Goal: Navigation & Orientation: Find specific page/section

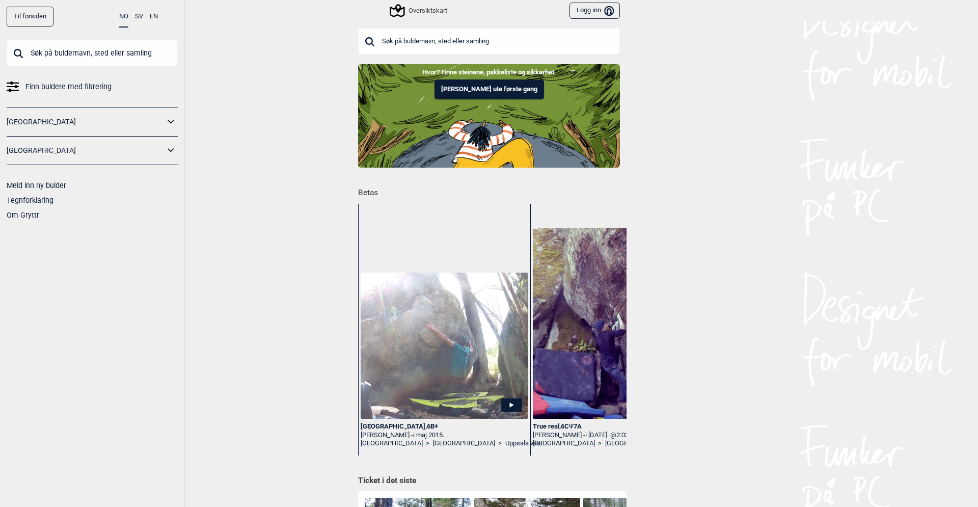
click at [429, 14] on div "Oversiktskart" at bounding box center [419, 11] width 56 height 12
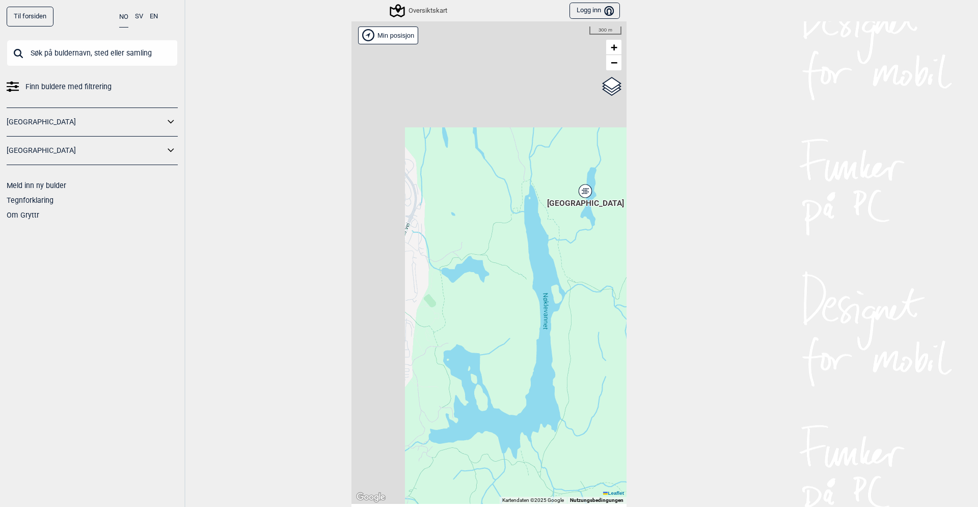
drag, startPoint x: 468, startPoint y: 59, endPoint x: 529, endPoint y: 181, distance: 136.2
click at [529, 181] on div "Hallingdal Stange [GEOGRAPHIC_DATA] syd [GEOGRAPHIC_DATA] og omegn [GEOGRAPHIC_…" at bounding box center [488, 262] width 275 height 482
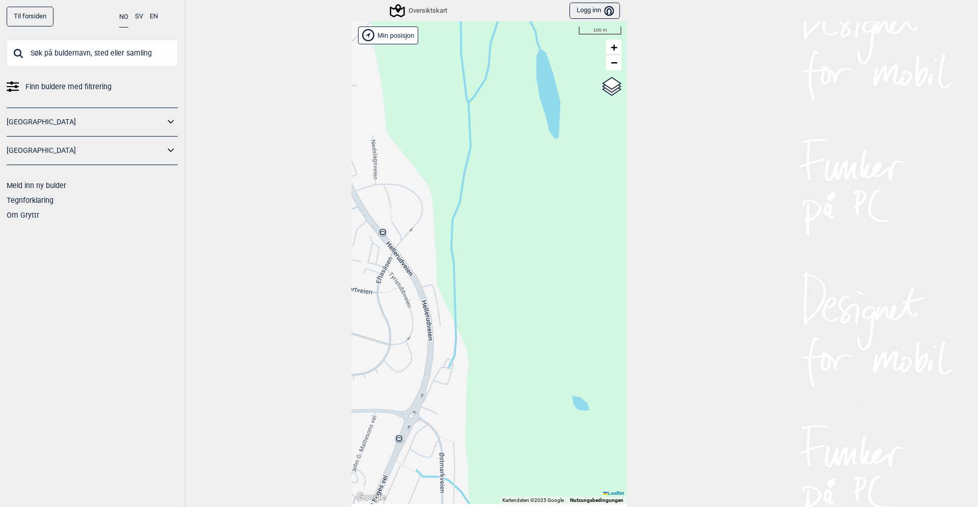
drag, startPoint x: 415, startPoint y: 151, endPoint x: 434, endPoint y: 175, distance: 30.9
click at [434, 175] on div "Hallingdal Stange [GEOGRAPHIC_DATA] syd [GEOGRAPHIC_DATA] og omegn [GEOGRAPHIC_…" at bounding box center [488, 262] width 275 height 482
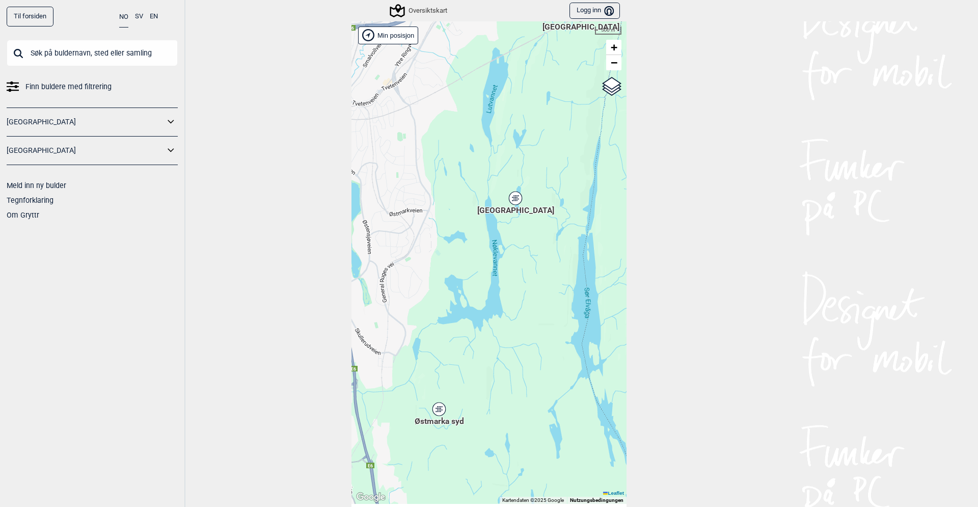
click at [515, 201] on icon at bounding box center [515, 197] width 13 height 13
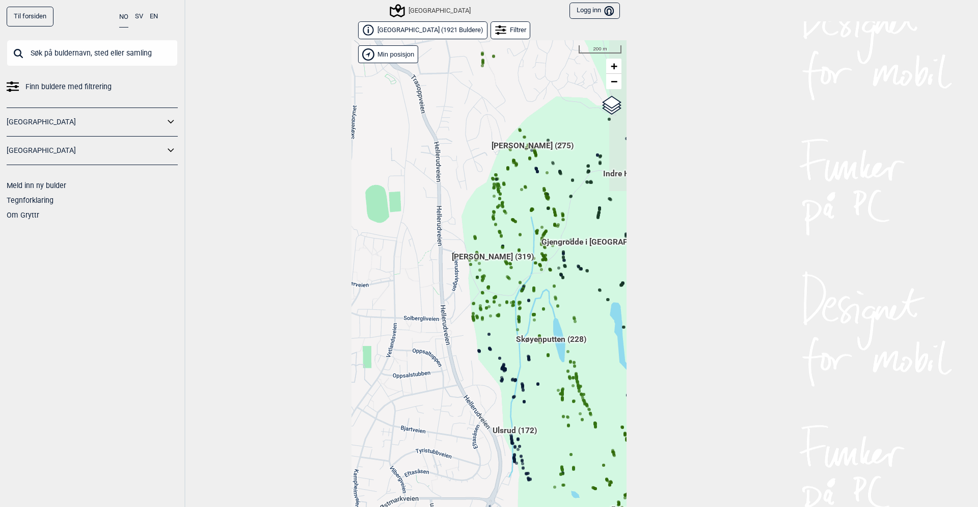
drag, startPoint x: 525, startPoint y: 392, endPoint x: 498, endPoint y: 327, distance: 69.6
click at [498, 327] on div "Hallingdal Stange [GEOGRAPHIC_DATA] syd [GEOGRAPHIC_DATA] og omegn [GEOGRAPHIC_…" at bounding box center [488, 281] width 275 height 482
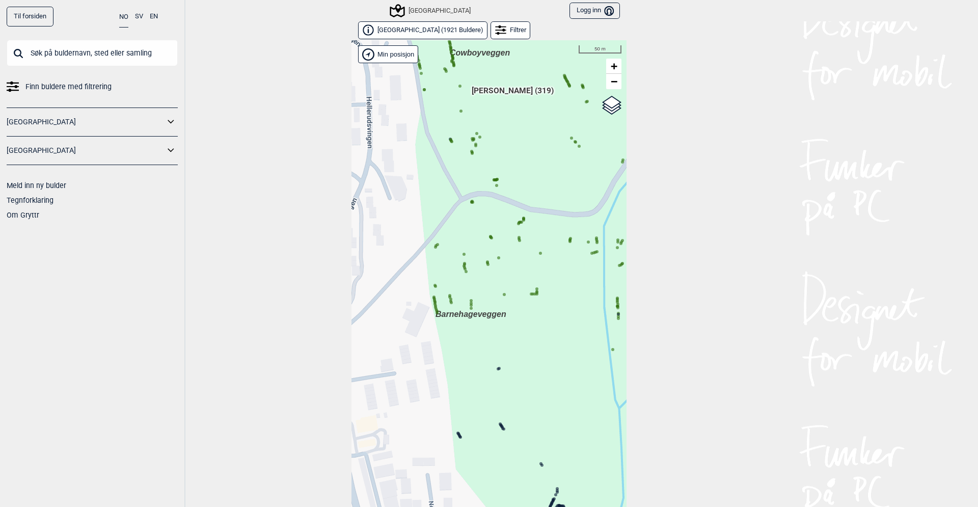
click at [460, 315] on span "Barnehageveggen" at bounding box center [470, 314] width 71 height 9
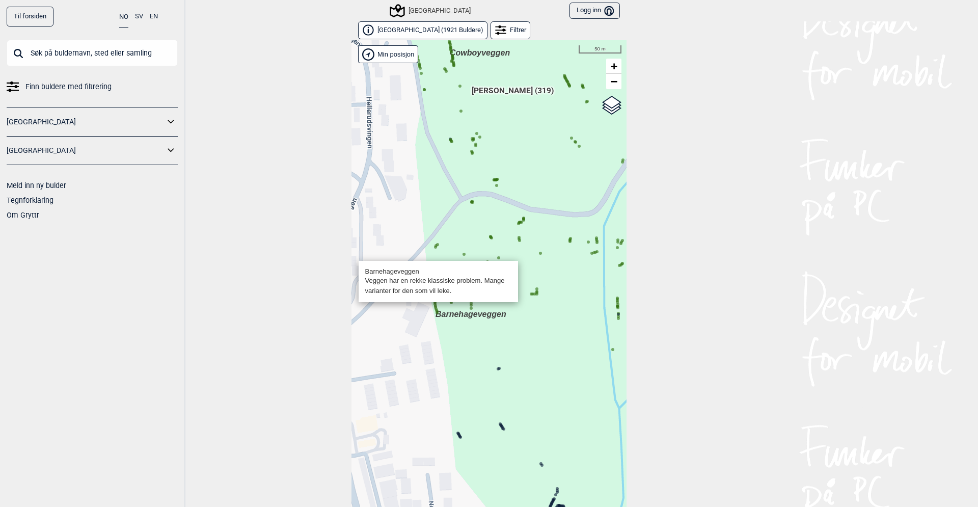
click at [154, 18] on button "EN" at bounding box center [154, 17] width 8 height 20
click at [140, 15] on button "SV" at bounding box center [139, 17] width 8 height 20
click at [151, 15] on button "EN" at bounding box center [154, 17] width 8 height 20
click at [451, 319] on div "Hallingdal Stange [GEOGRAPHIC_DATA] syd [GEOGRAPHIC_DATA] og omegn [GEOGRAPHIC_…" at bounding box center [488, 281] width 275 height 482
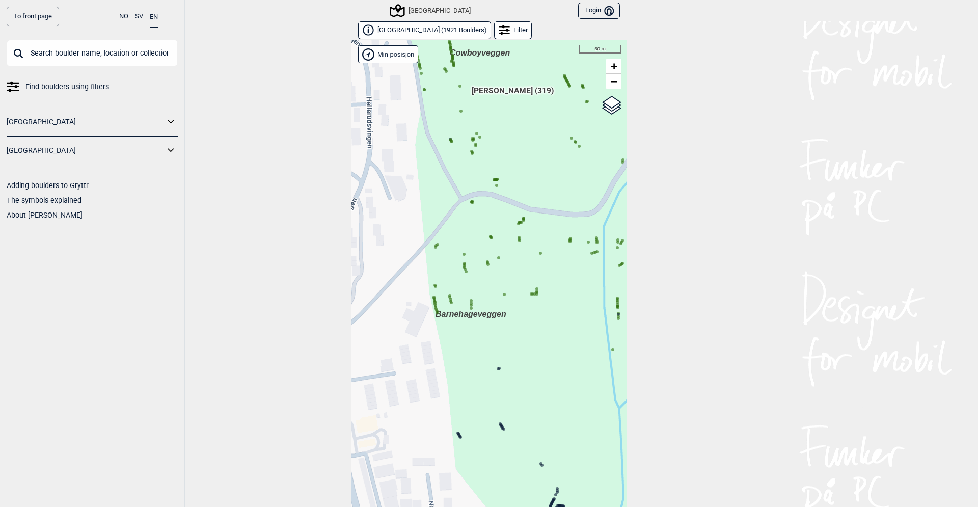
click at [454, 312] on span "Barnehageveggen" at bounding box center [470, 314] width 71 height 9
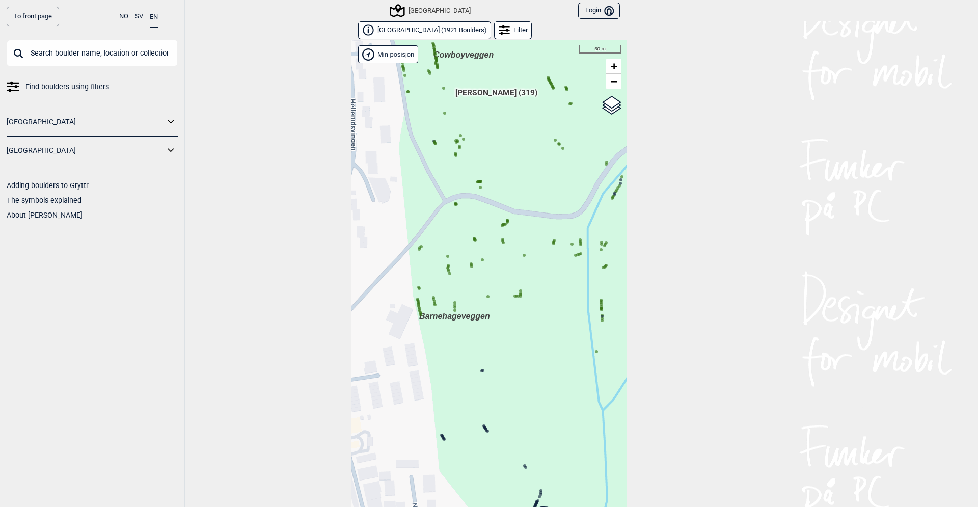
drag, startPoint x: 448, startPoint y: 314, endPoint x: 430, endPoint y: 316, distance: 17.4
click at [430, 316] on span "Barnehageveggen" at bounding box center [454, 316] width 71 height 9
click at [492, 94] on span "[PERSON_NAME] (319)" at bounding box center [495, 96] width 82 height 19
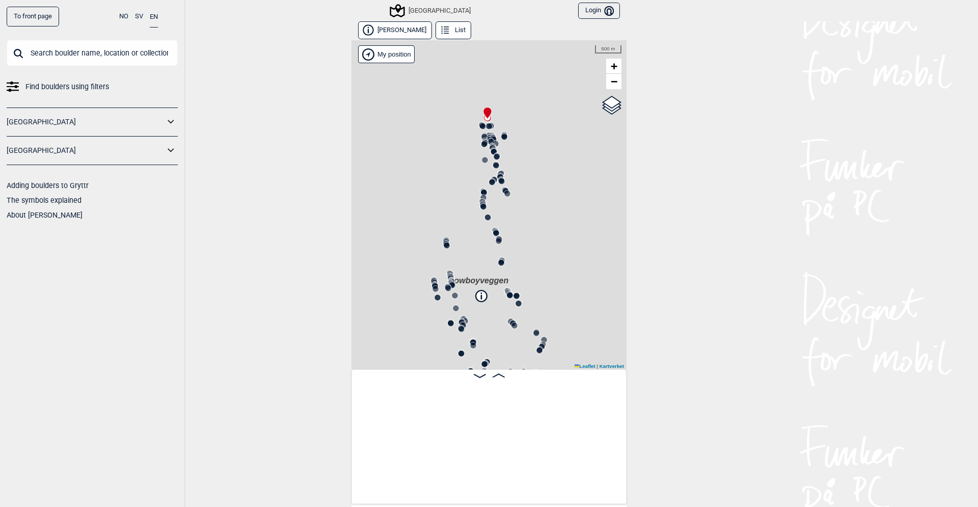
scroll to position [0, 78]
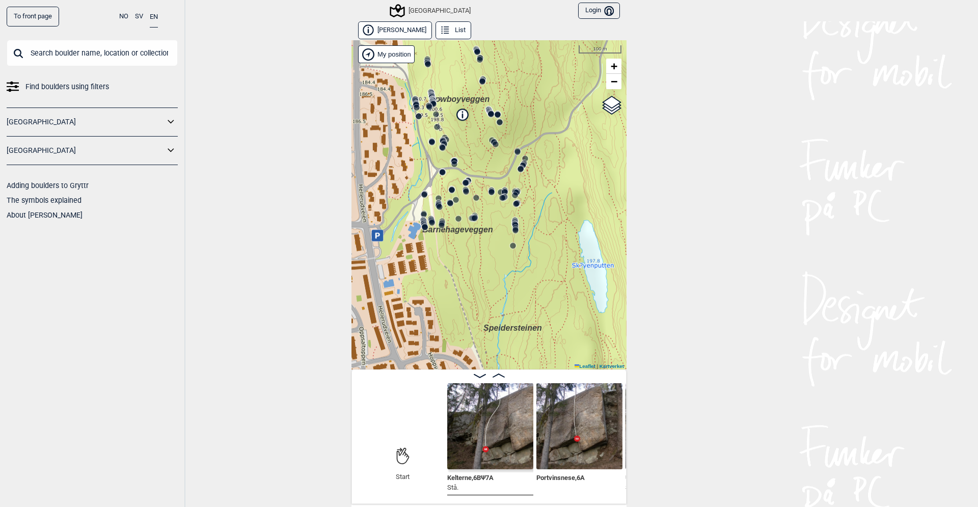
drag, startPoint x: 487, startPoint y: 249, endPoint x: 468, endPoint y: 68, distance: 182.2
click at [468, 68] on div "Speidersteinen Barnehageveggen Cowboyveggen Bølerveggen [GEOGRAPHIC_DATA]" at bounding box center [488, 204] width 275 height 329
click at [448, 227] on span "Barnehageveggen" at bounding box center [457, 229] width 71 height 9
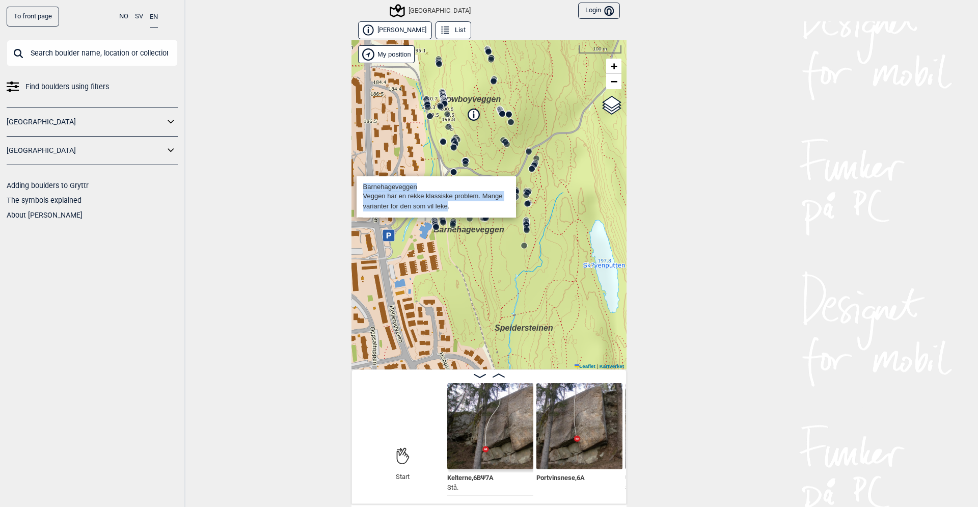
drag, startPoint x: 447, startPoint y: 207, endPoint x: 358, endPoint y: 180, distance: 92.6
click at [358, 180] on div "Barnehageveggen Veggen har en rekke klassiske problem. Mange varianter for den …" at bounding box center [435, 196] width 159 height 41
copy div "Barnehageveggen Veggen har en rekke klassiske problem. Mange varianter for den …"
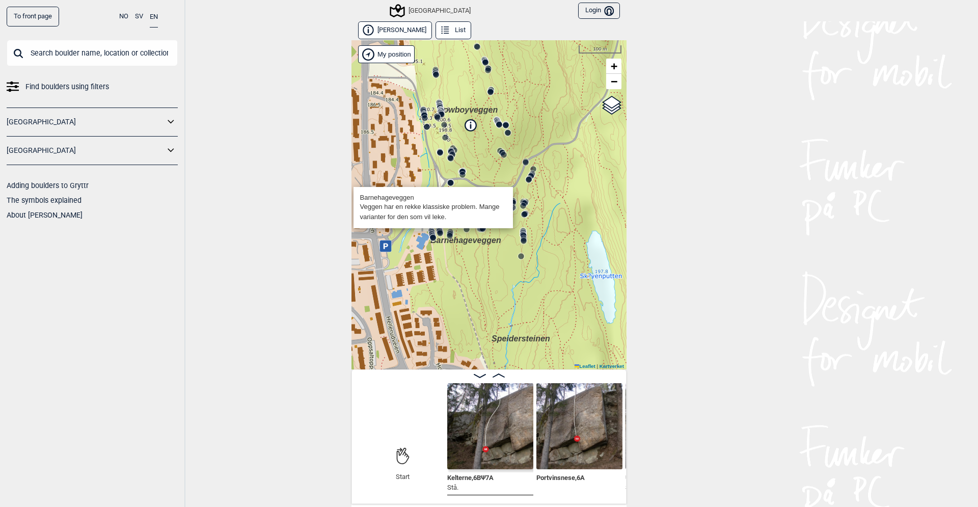
drag, startPoint x: 437, startPoint y: 206, endPoint x: 434, endPoint y: 289, distance: 83.6
click at [434, 289] on div "Speidersteinen Barnehageveggen Cowboyveggen Bølerveggen [GEOGRAPHIC_DATA]" at bounding box center [488, 204] width 275 height 329
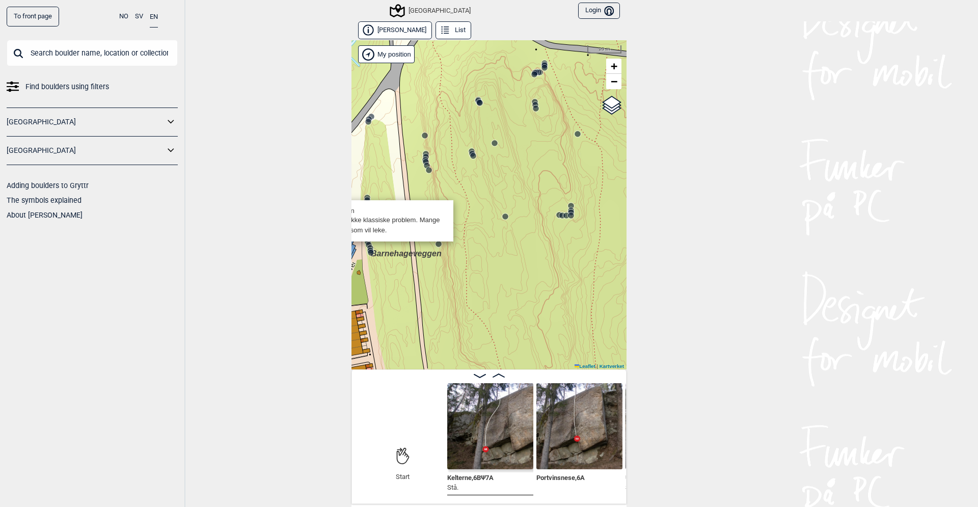
drag, startPoint x: 468, startPoint y: 258, endPoint x: 436, endPoint y: 316, distance: 65.6
click at [436, 316] on div "Speidersteinen Barnehageveggen Cowboyveggen Bølerveggen [GEOGRAPHIC_DATA]" at bounding box center [488, 204] width 275 height 329
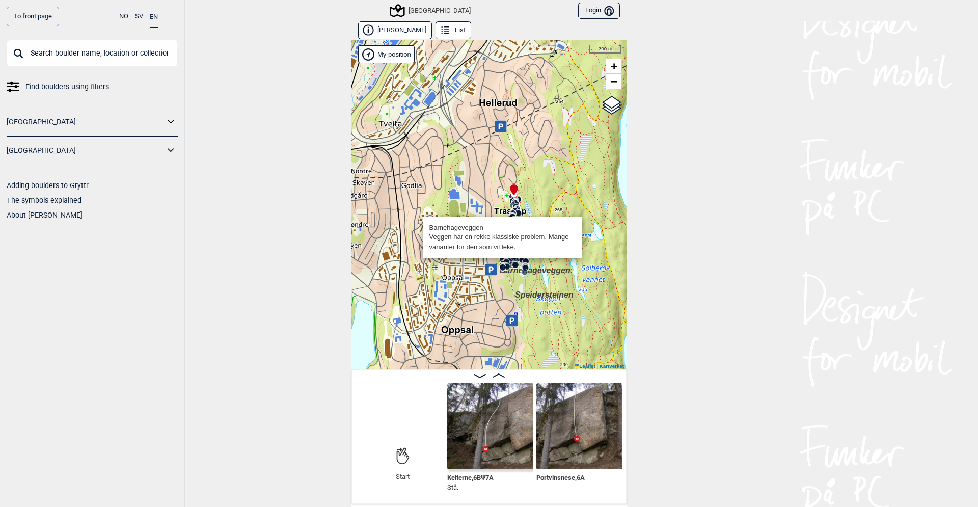
drag, startPoint x: 489, startPoint y: 111, endPoint x: 496, endPoint y: 155, distance: 44.9
click at [496, 155] on div "Speidersteinen Barnehageveggen Cowboyveggen Bølerveggen [GEOGRAPHIC_DATA]" at bounding box center [488, 204] width 275 height 329
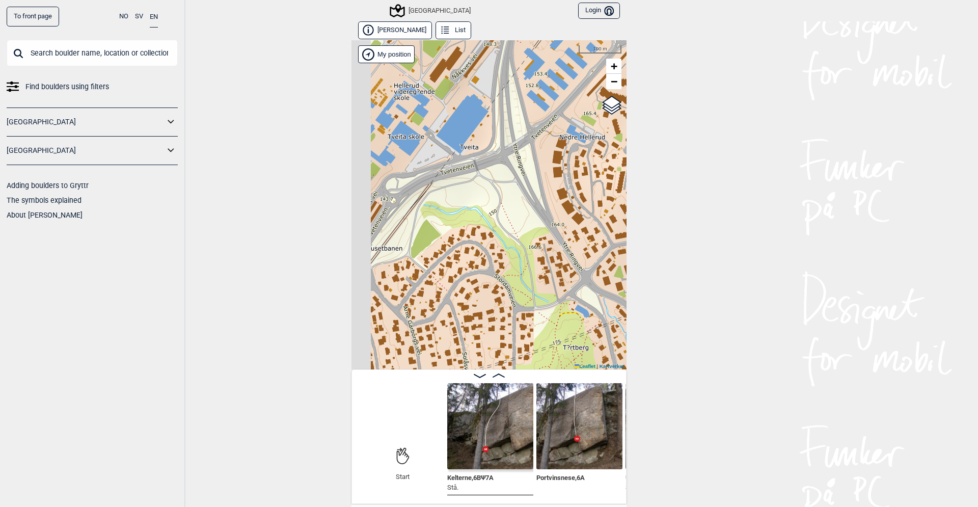
drag, startPoint x: 436, startPoint y: 111, endPoint x: 497, endPoint y: 156, distance: 75.8
click at [497, 156] on div "Speidersteinen Barnehageveggen Cowboyveggen Bølerveggen [GEOGRAPHIC_DATA]" at bounding box center [488, 204] width 275 height 329
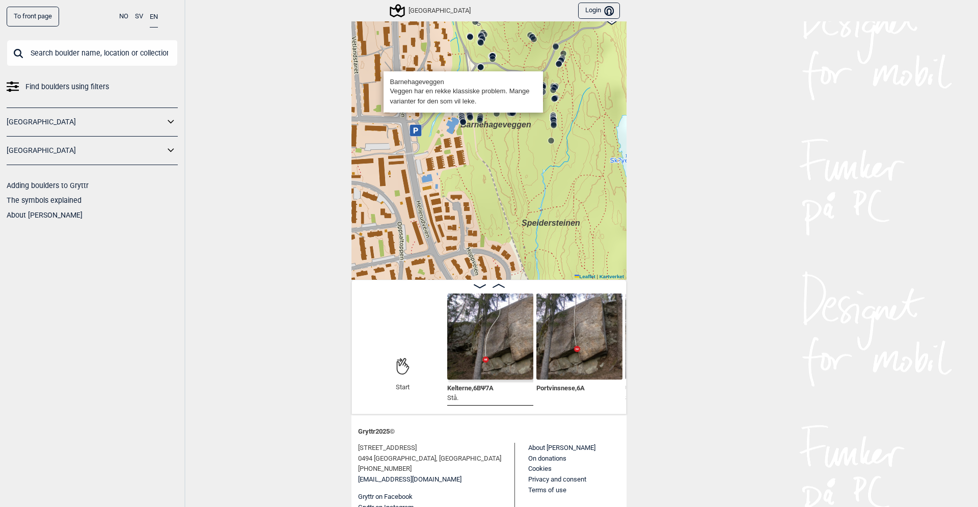
scroll to position [112, 0]
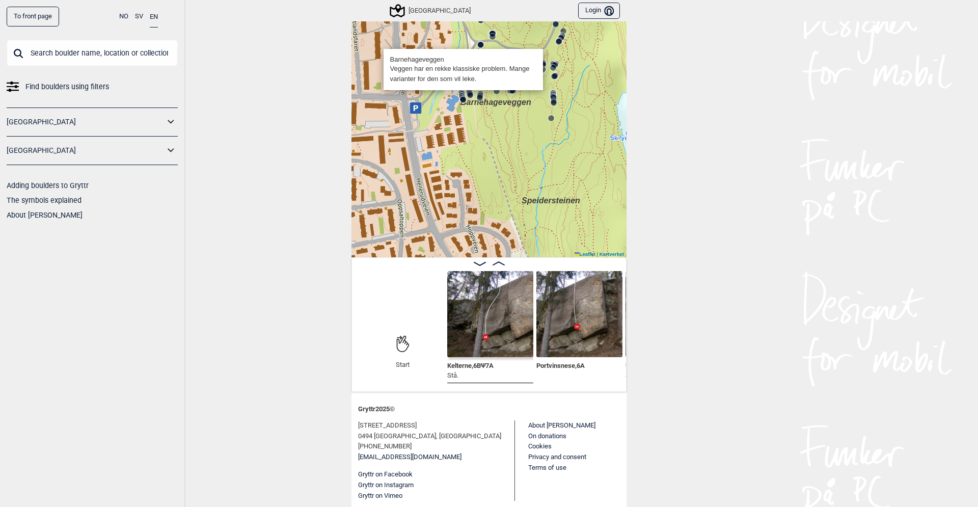
click at [580, 311] on img at bounding box center [579, 314] width 86 height 86
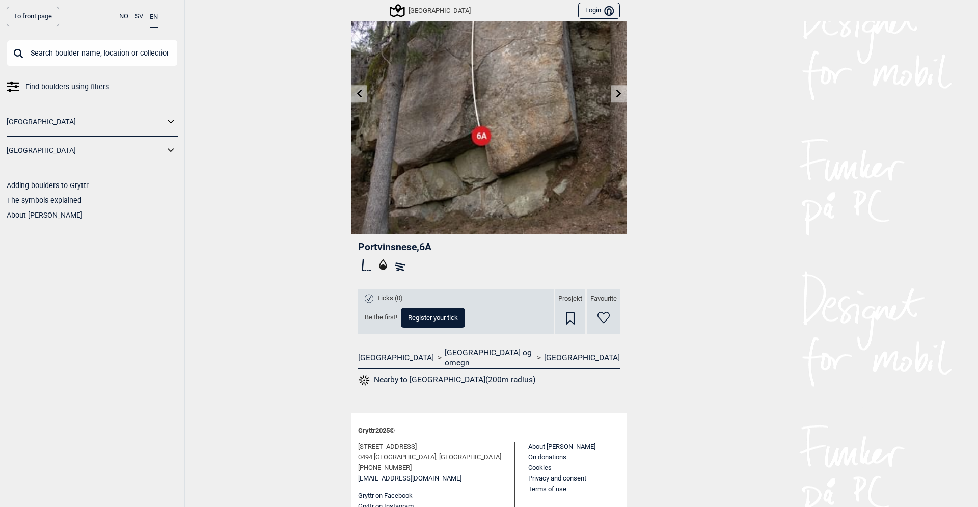
scroll to position [92, 0]
